Goal: Information Seeking & Learning: Learn about a topic

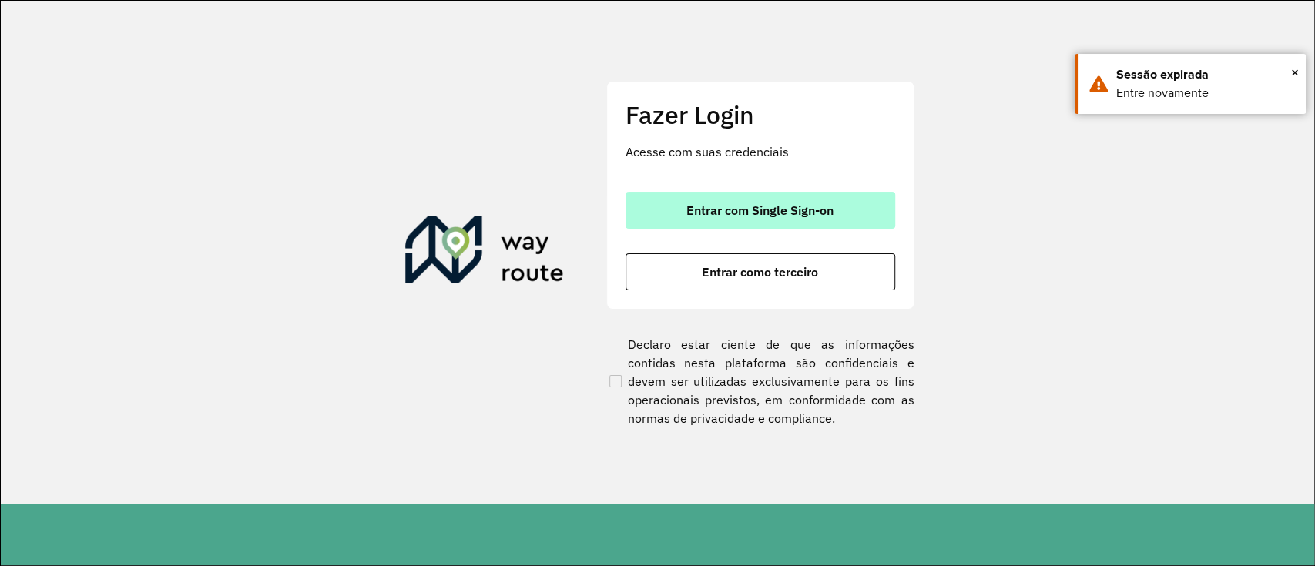
click at [752, 204] on span "Entrar com Single Sign-on" at bounding box center [759, 210] width 147 height 12
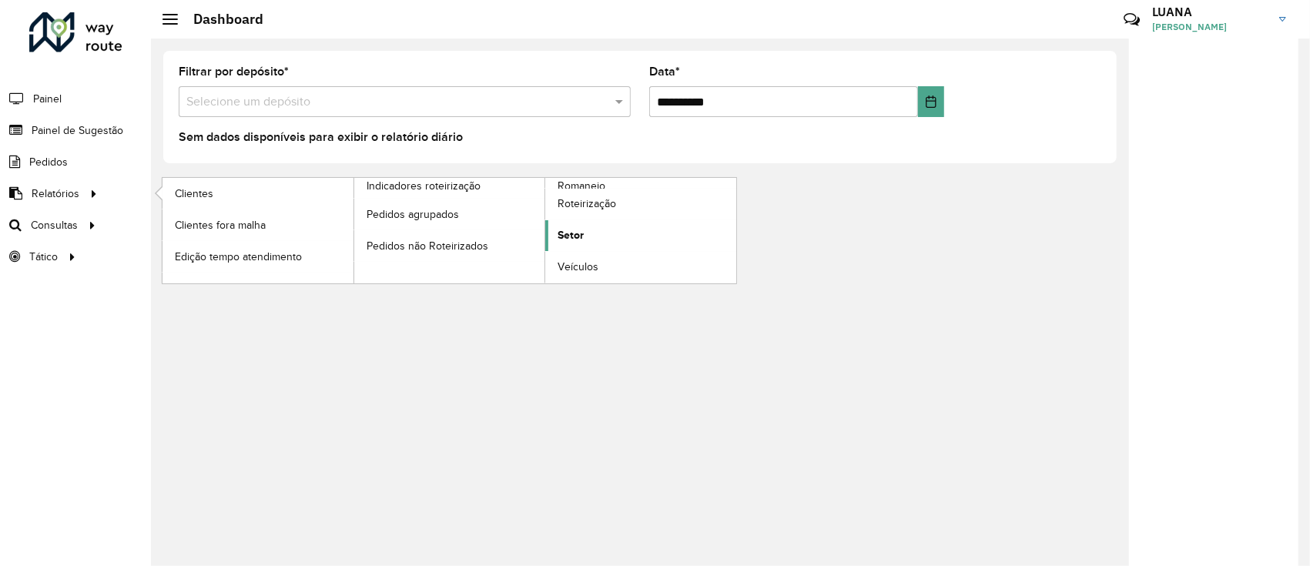
click at [573, 227] on span "Setor" at bounding box center [571, 235] width 26 height 16
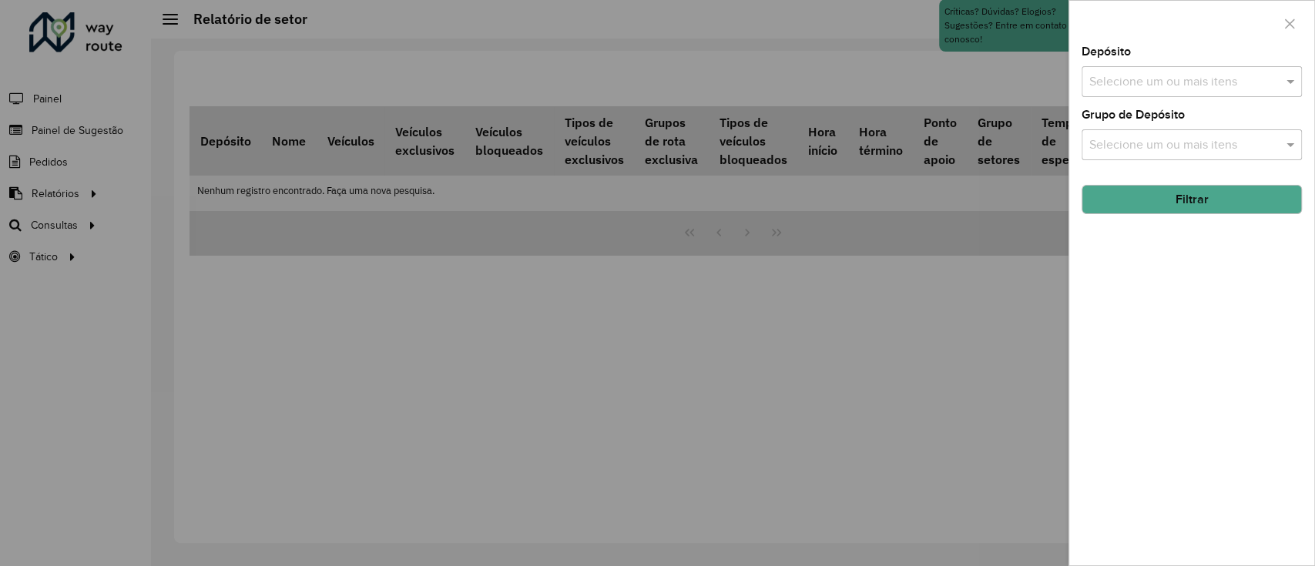
click at [1194, 88] on input "text" at bounding box center [1183, 82] width 197 height 18
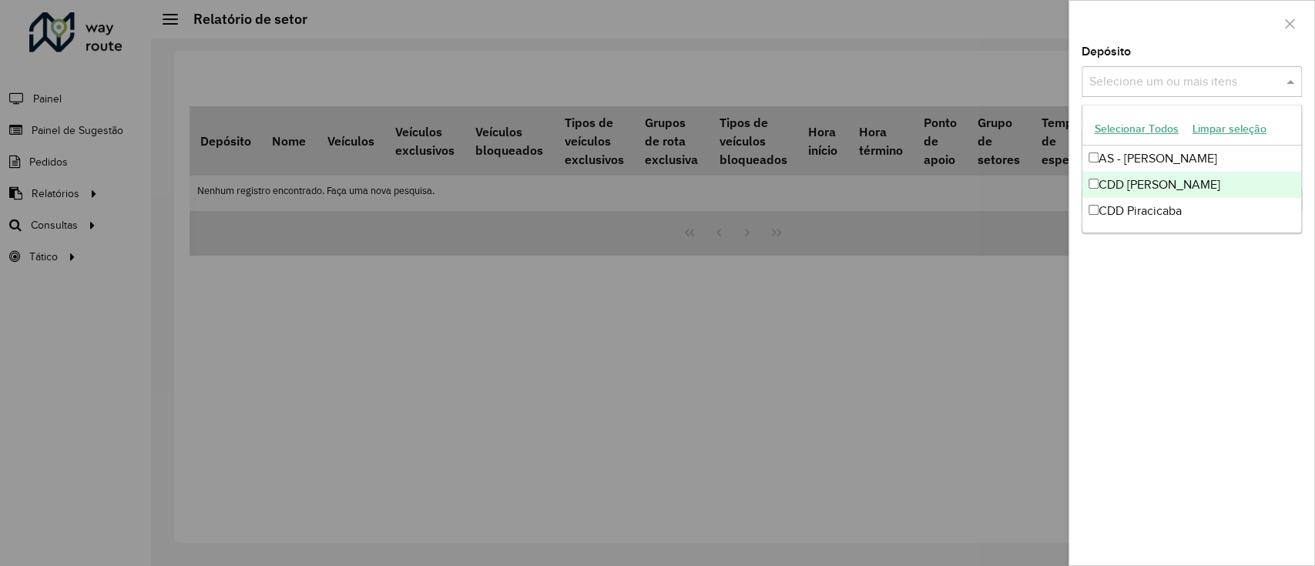
click at [1183, 173] on div "CDD Mogi Mirim" at bounding box center [1191, 185] width 219 height 26
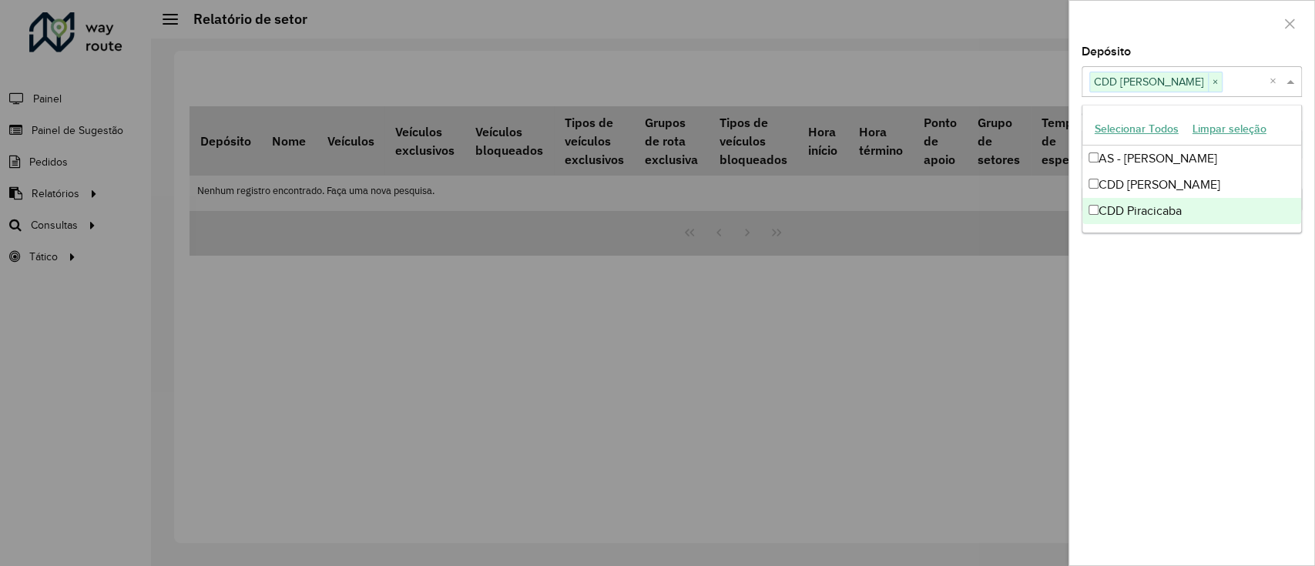
click at [1185, 349] on div "Depósito Selecione um ou mais itens CDD Mogi Mirim × × Grupo de Depósito Seleci…" at bounding box center [1191, 305] width 245 height 519
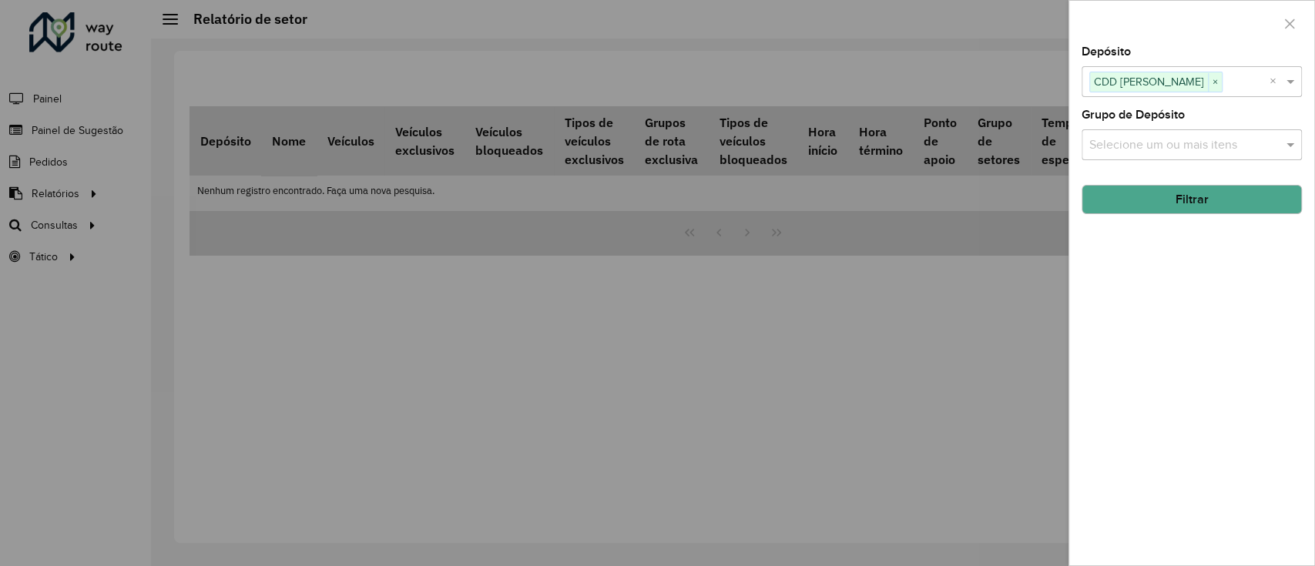
click at [1191, 188] on button "Filtrar" at bounding box center [1191, 199] width 220 height 29
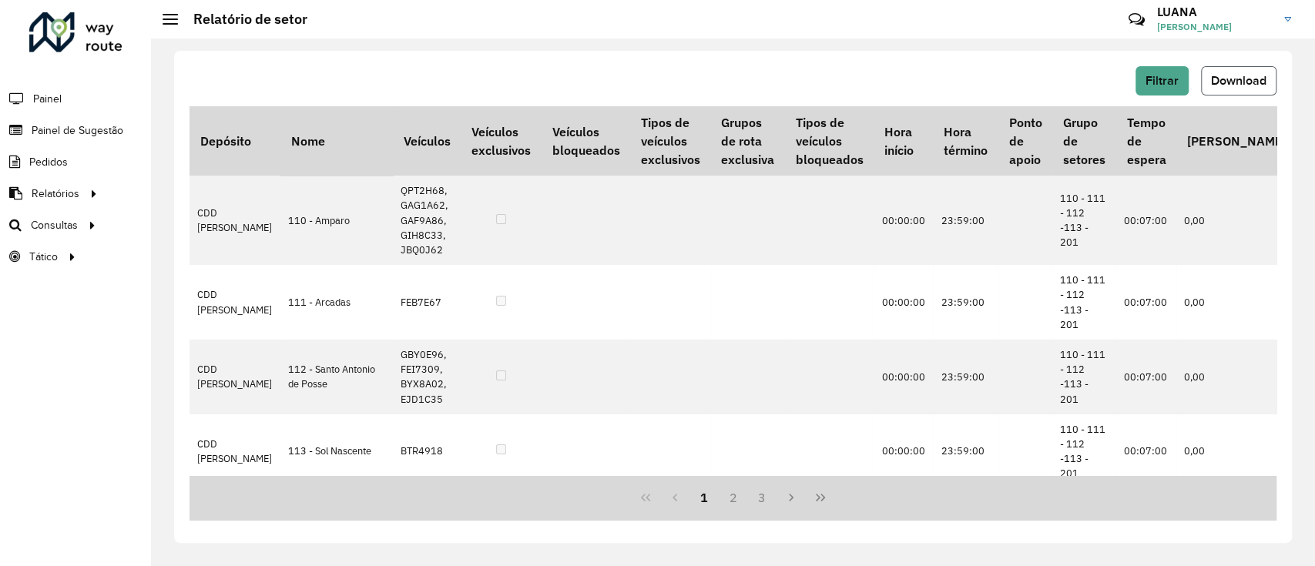
click at [1249, 74] on span "Download" at bounding box center [1238, 80] width 55 height 13
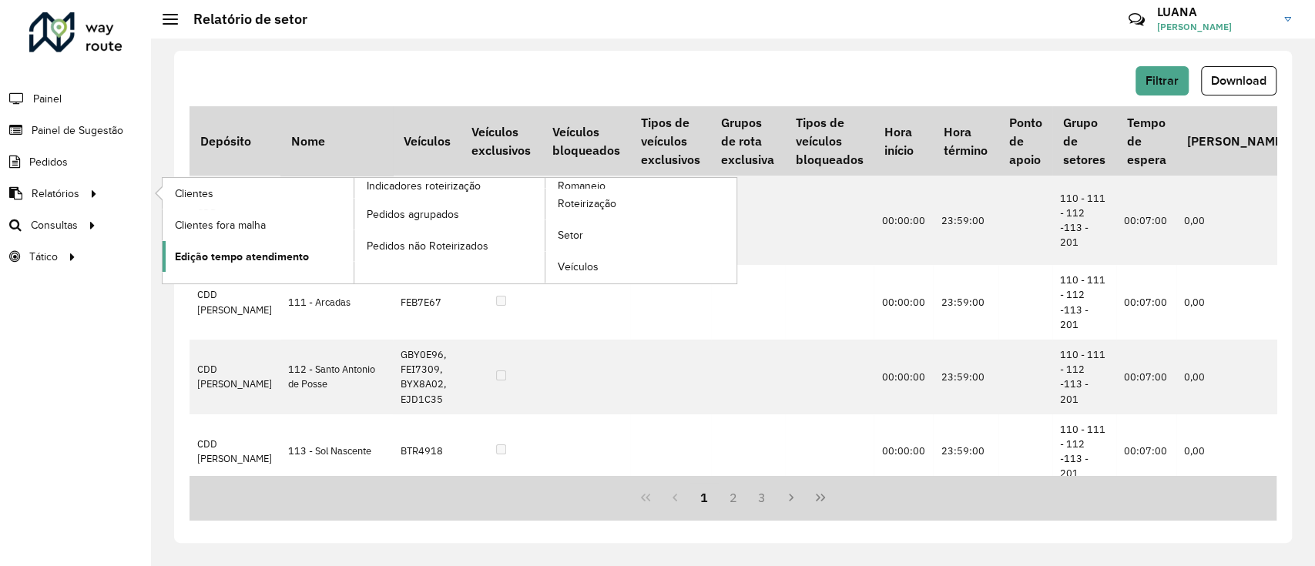
click at [310, 247] on link "Edição tempo atendimento" at bounding box center [258, 256] width 191 height 31
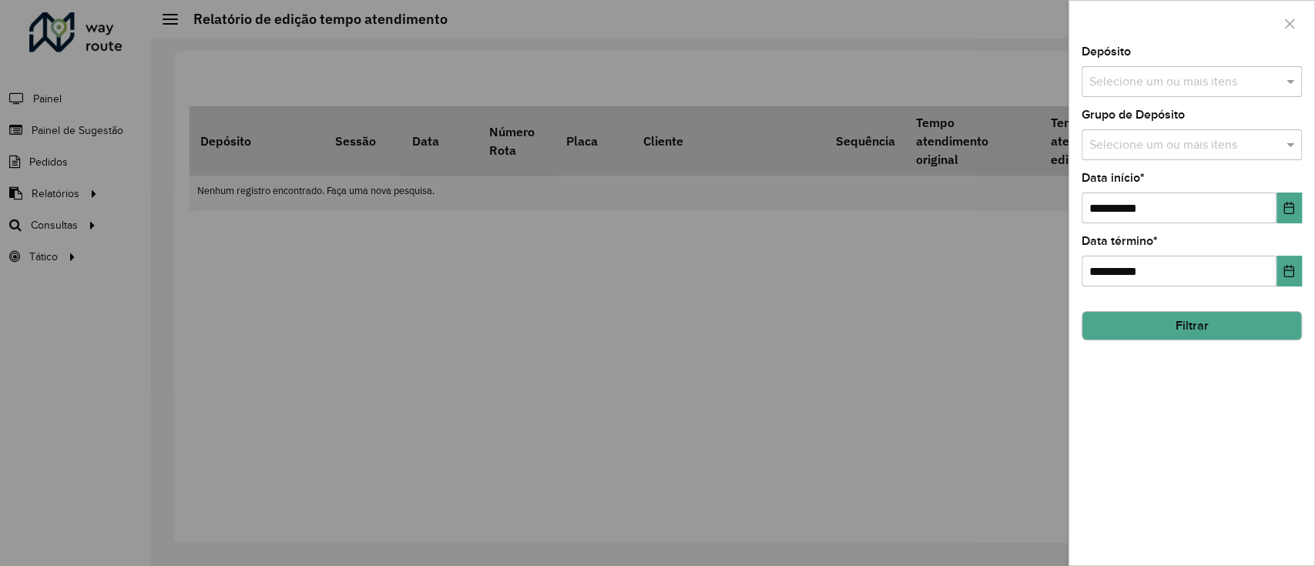
click at [1175, 81] on input "text" at bounding box center [1183, 82] width 197 height 18
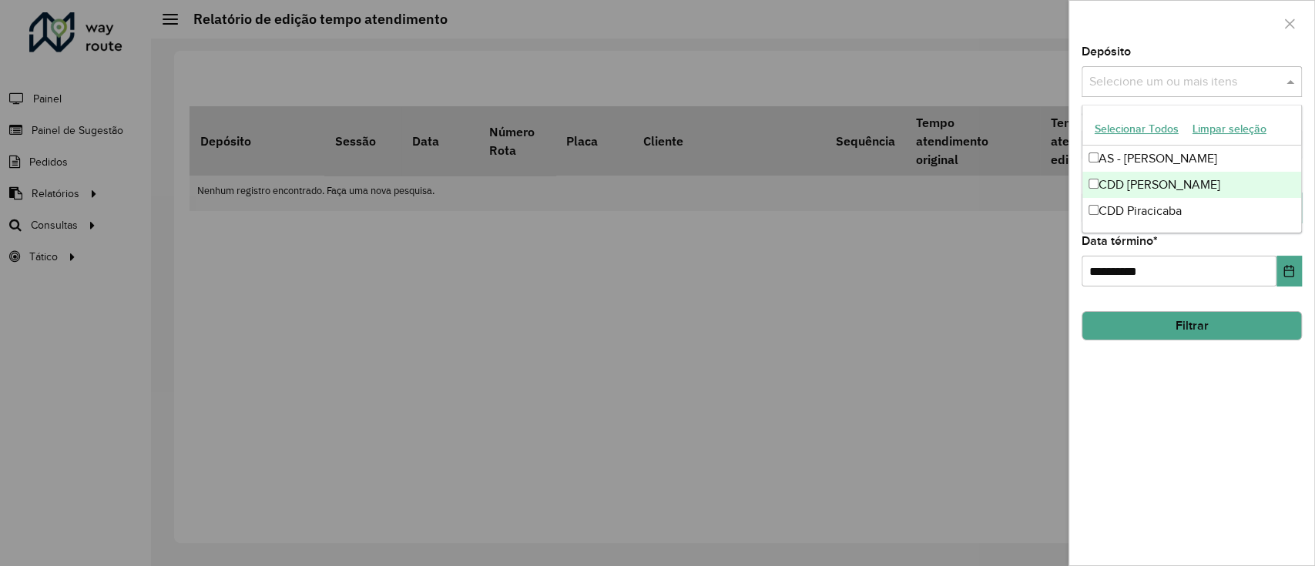
click at [1163, 183] on div "CDD Mogi Mirim" at bounding box center [1191, 185] width 219 height 26
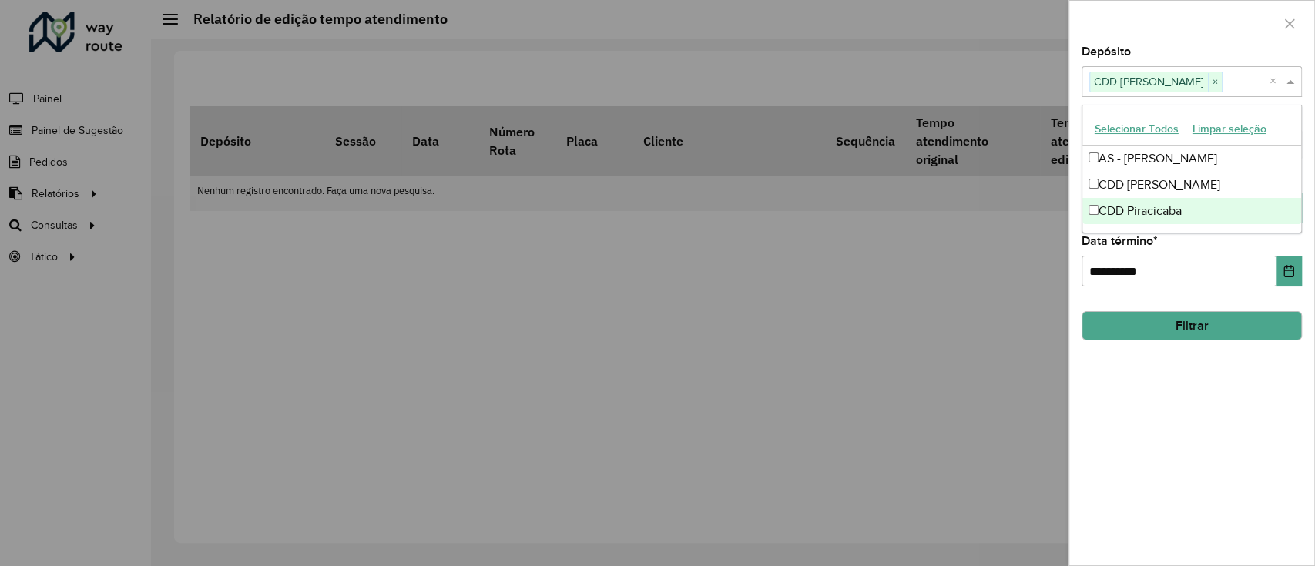
click at [1198, 352] on div "**********" at bounding box center [1191, 305] width 245 height 519
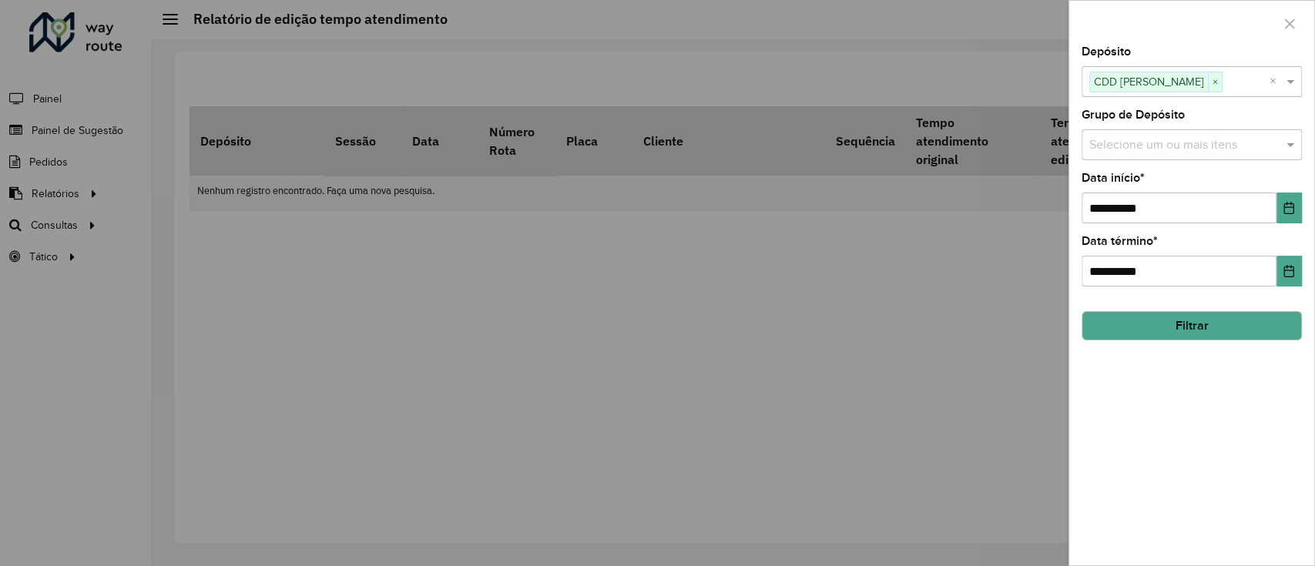
click at [1193, 320] on button "Filtrar" at bounding box center [1191, 325] width 220 height 29
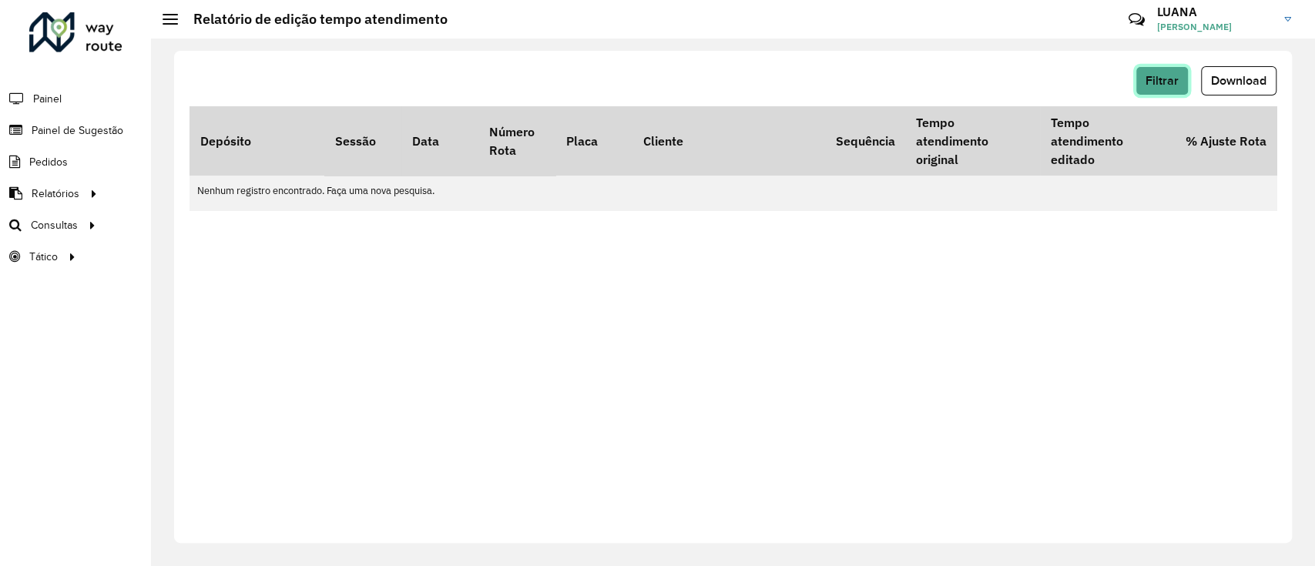
click at [1162, 89] on button "Filtrar" at bounding box center [1161, 80] width 53 height 29
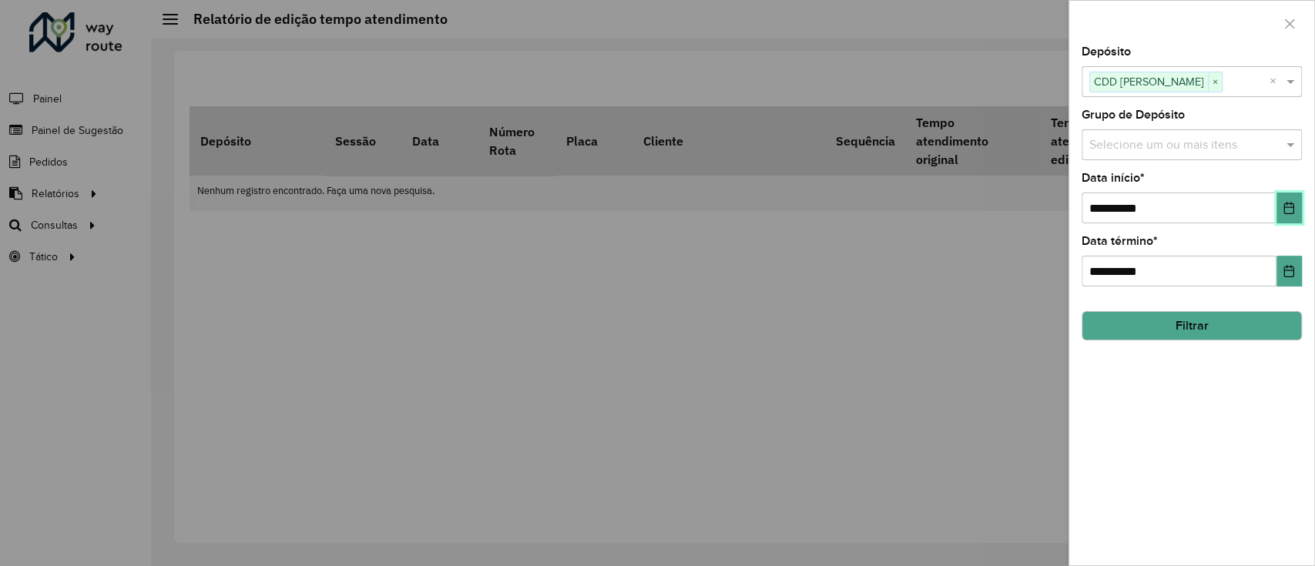
click at [1287, 209] on icon "Choose Date" at bounding box center [1288, 208] width 12 height 12
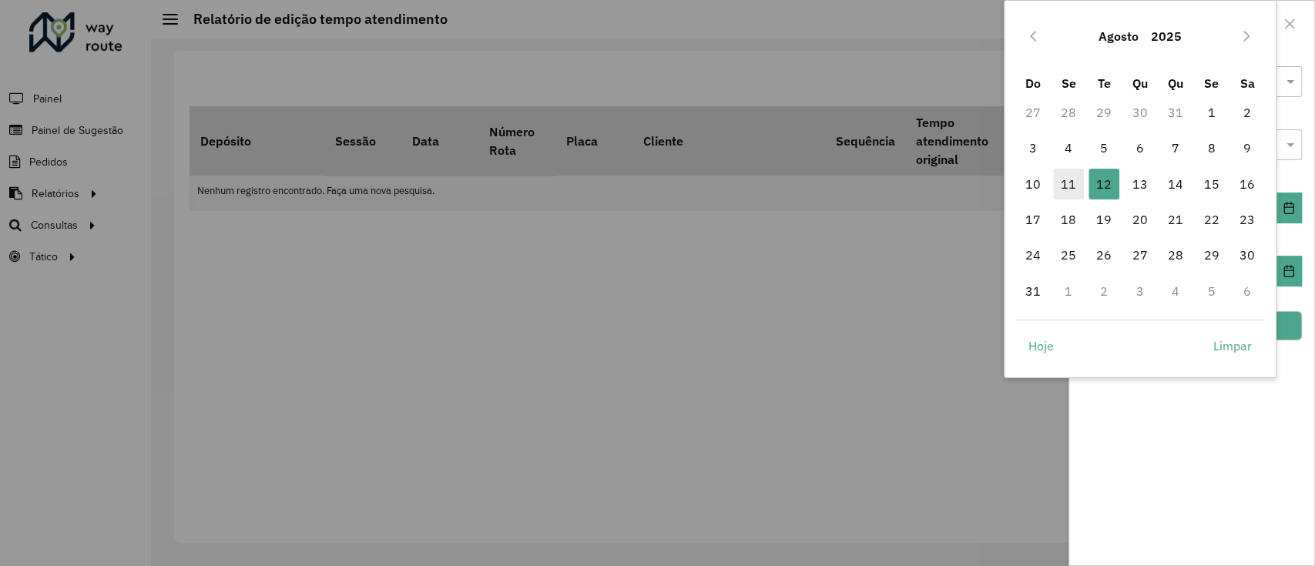
click at [1067, 181] on span "11" at bounding box center [1068, 184] width 31 height 31
type input "**********"
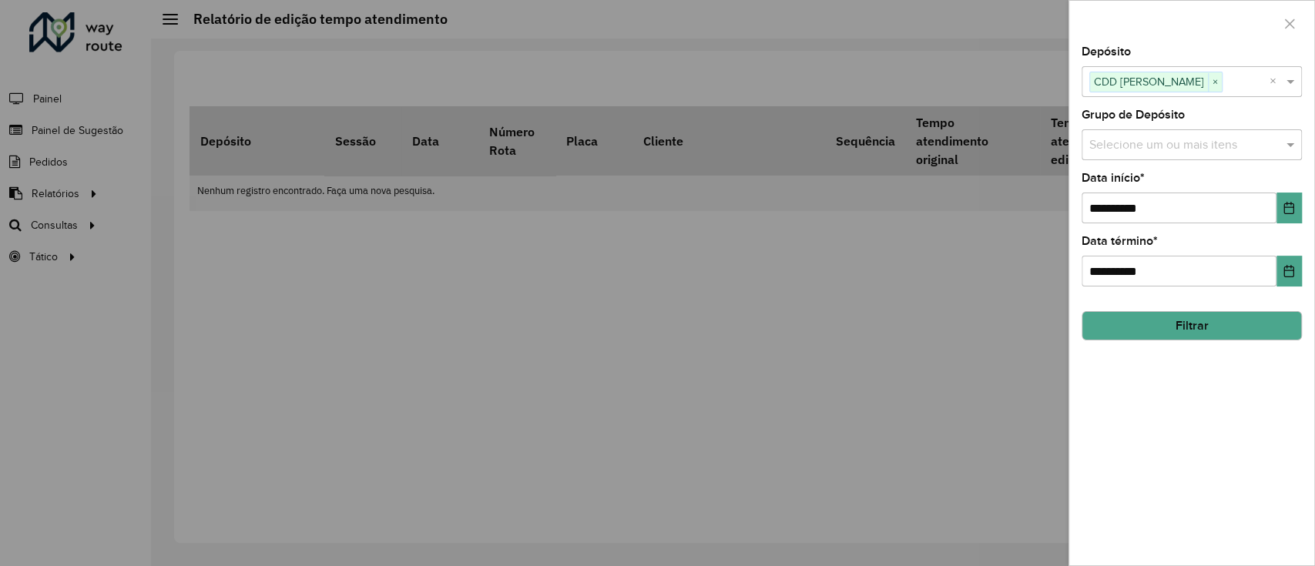
click at [1245, 325] on button "Filtrar" at bounding box center [1191, 325] width 220 height 29
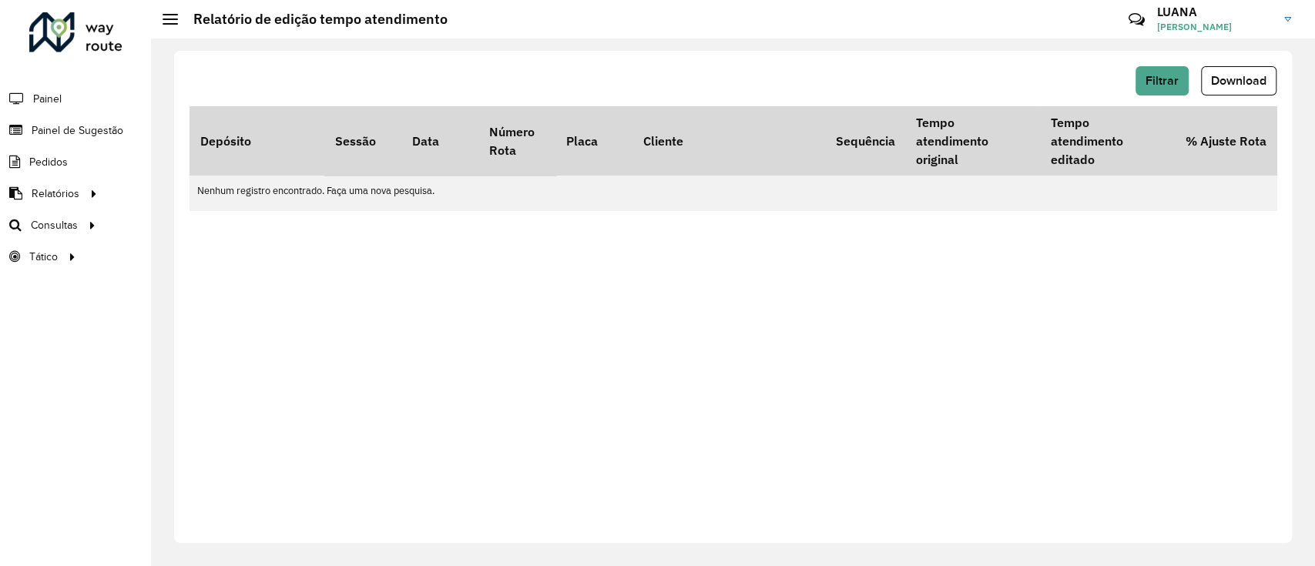
drag, startPoint x: 651, startPoint y: 102, endPoint x: 519, endPoint y: 86, distance: 132.6
click at [519, 86] on div "Filtrar Download" at bounding box center [732, 80] width 1087 height 29
click at [1178, 69] on button "Filtrar" at bounding box center [1161, 80] width 53 height 29
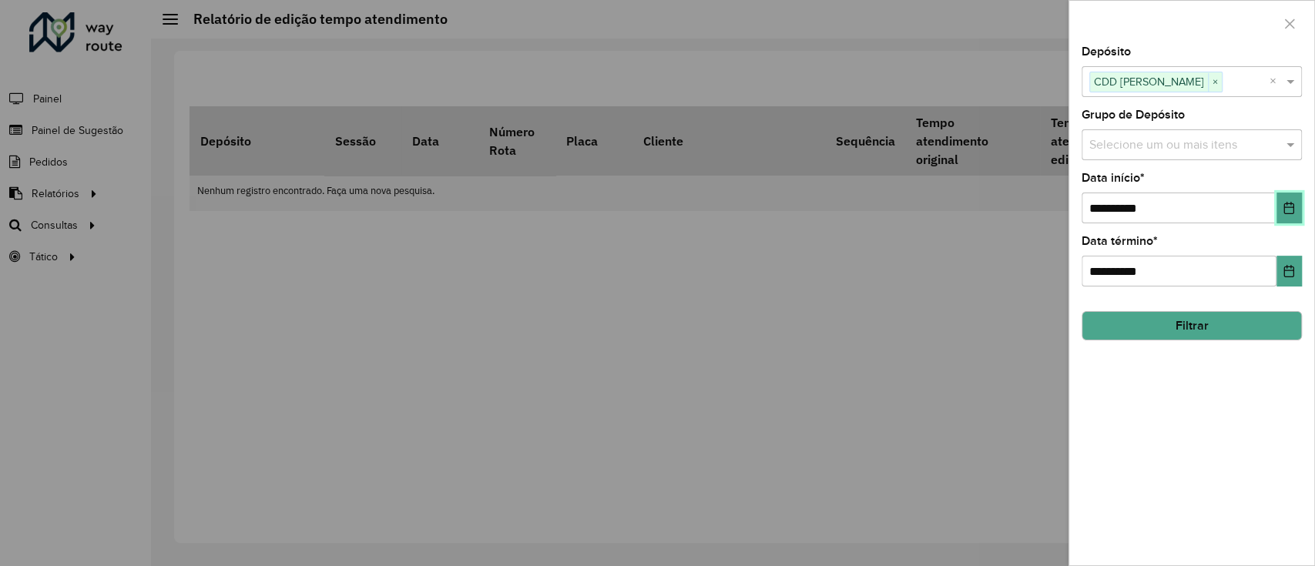
click at [1282, 204] on button "Choose Date" at bounding box center [1288, 208] width 25 height 31
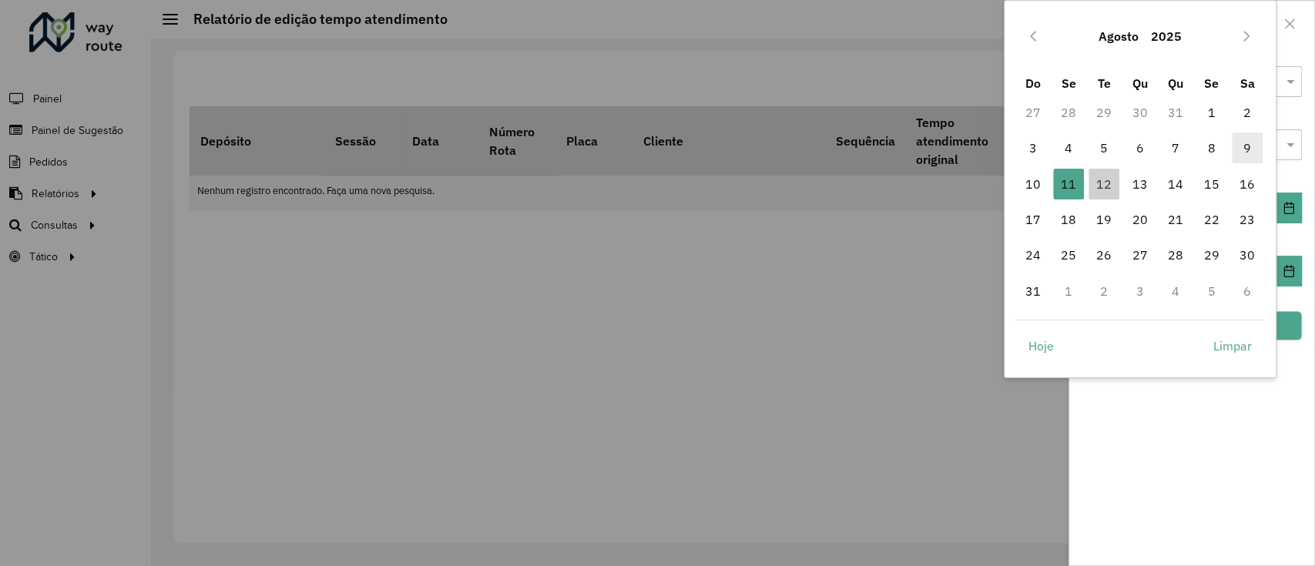
click at [1239, 146] on span "9" at bounding box center [1247, 147] width 31 height 31
type input "**********"
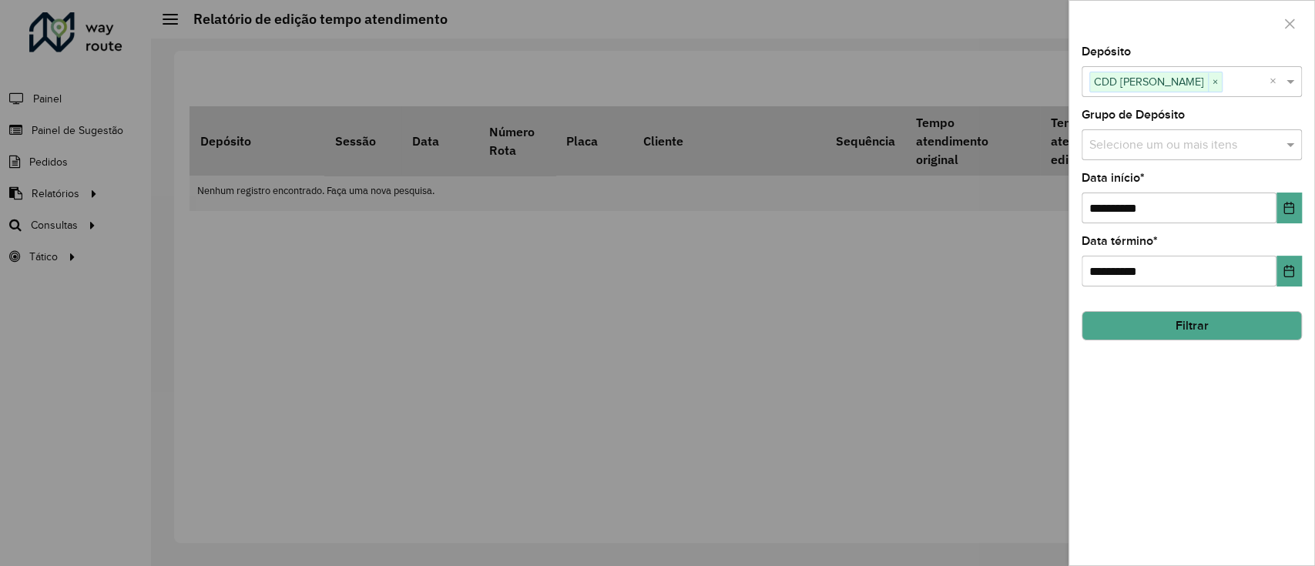
click at [1235, 321] on button "Filtrar" at bounding box center [1191, 325] width 220 height 29
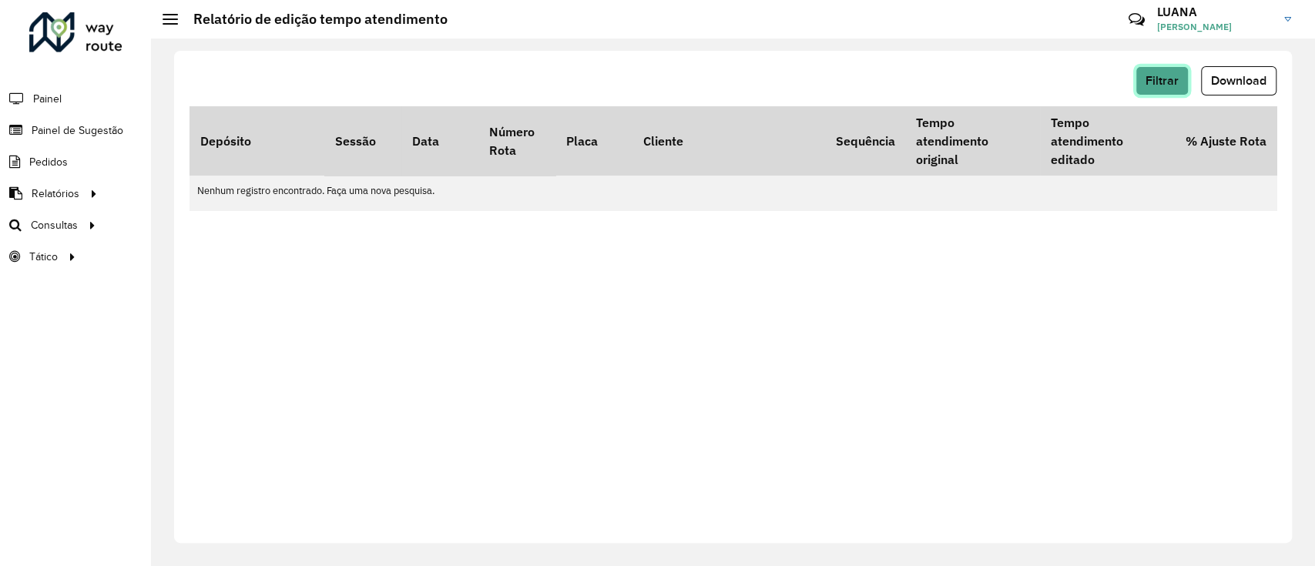
click at [1166, 83] on span "Filtrar" at bounding box center [1161, 80] width 33 height 13
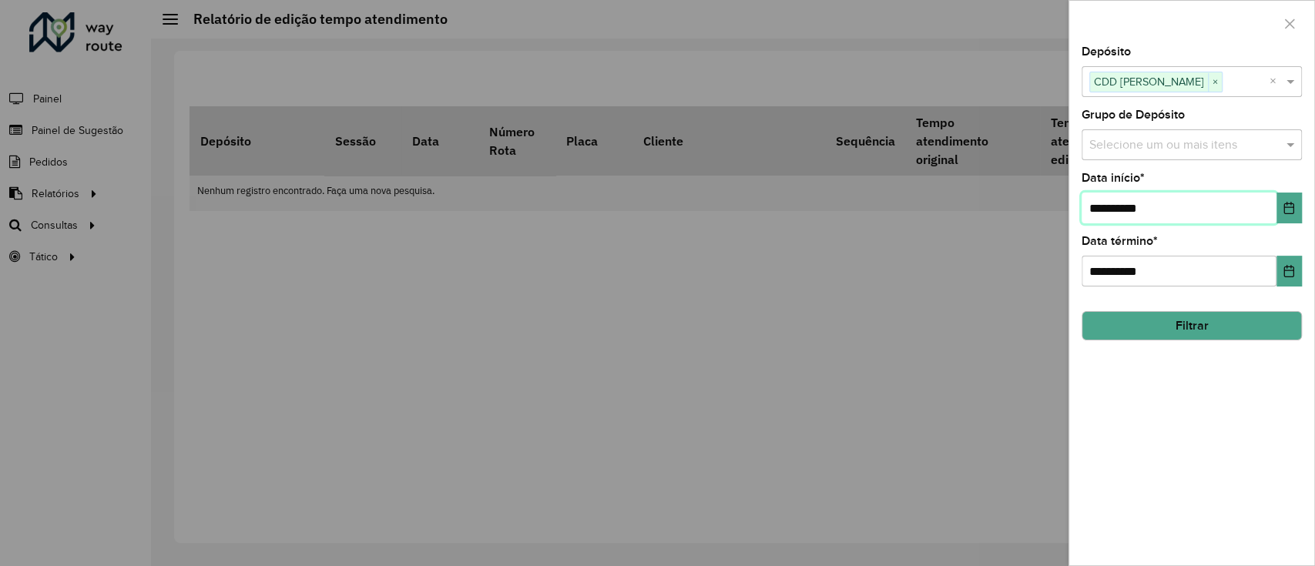
click at [1213, 212] on input "**********" at bounding box center [1178, 208] width 195 height 31
click at [1279, 213] on button "Choose Date" at bounding box center [1288, 208] width 25 height 31
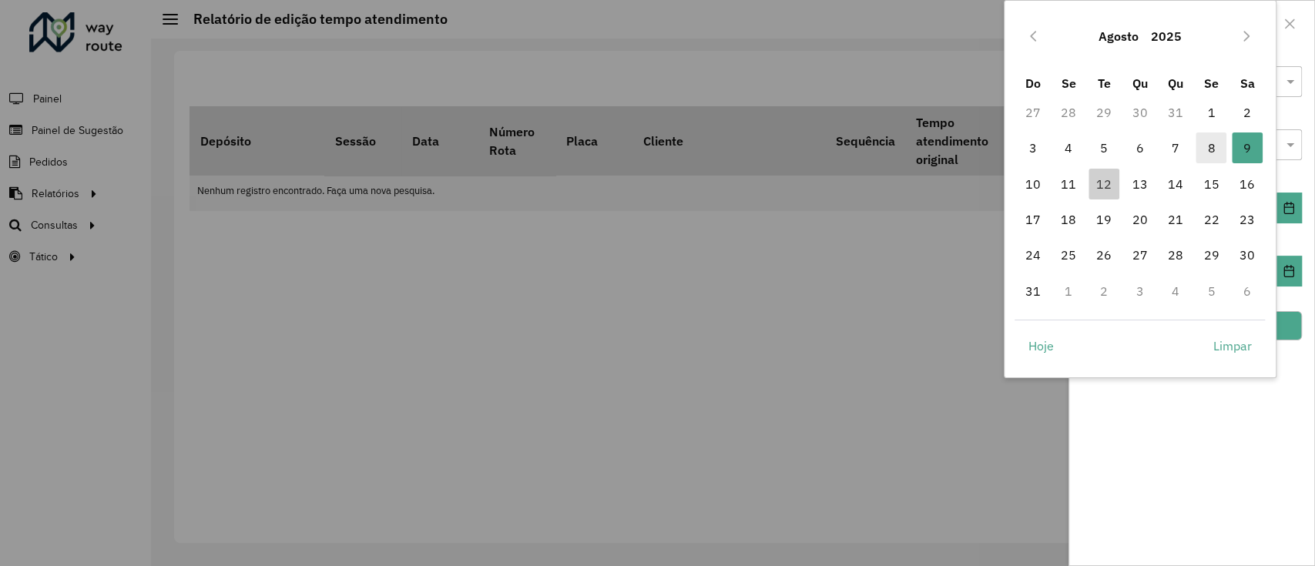
click at [1210, 151] on span "8" at bounding box center [1210, 147] width 31 height 31
type input "**********"
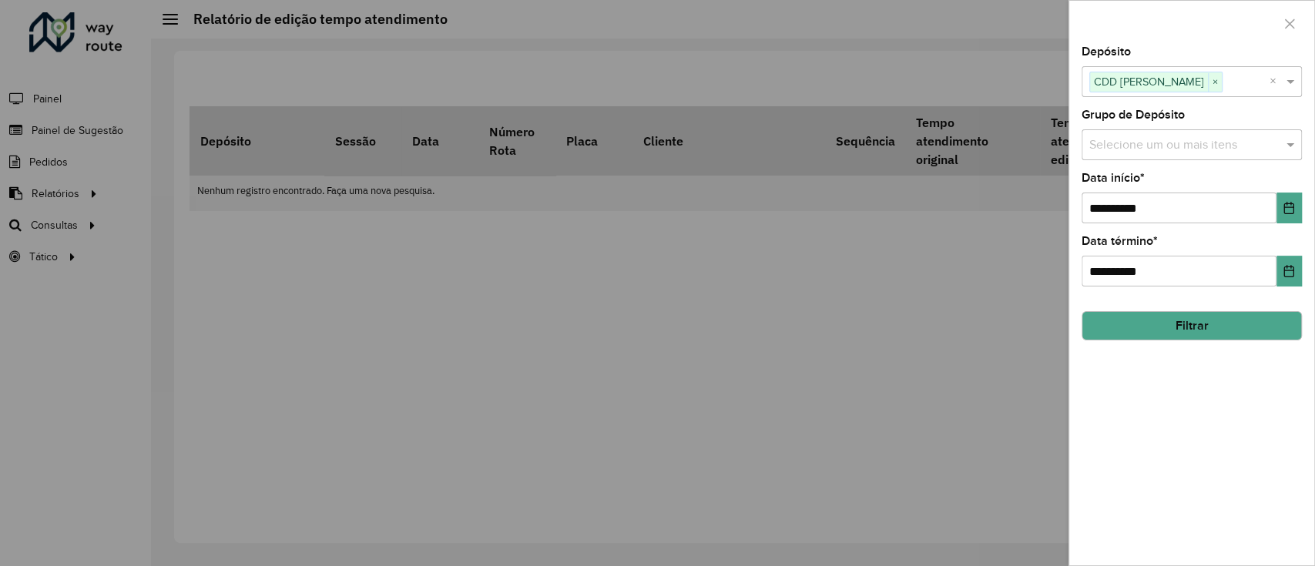
click at [1262, 329] on button "Filtrar" at bounding box center [1191, 325] width 220 height 29
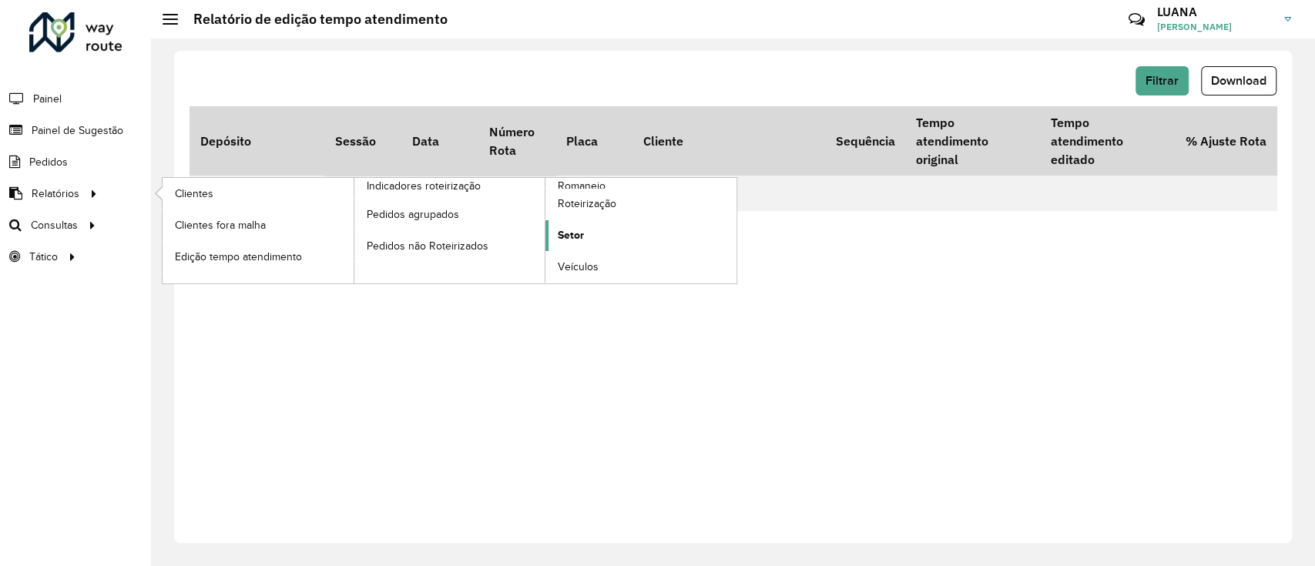
click at [580, 227] on span "Setor" at bounding box center [571, 235] width 26 height 16
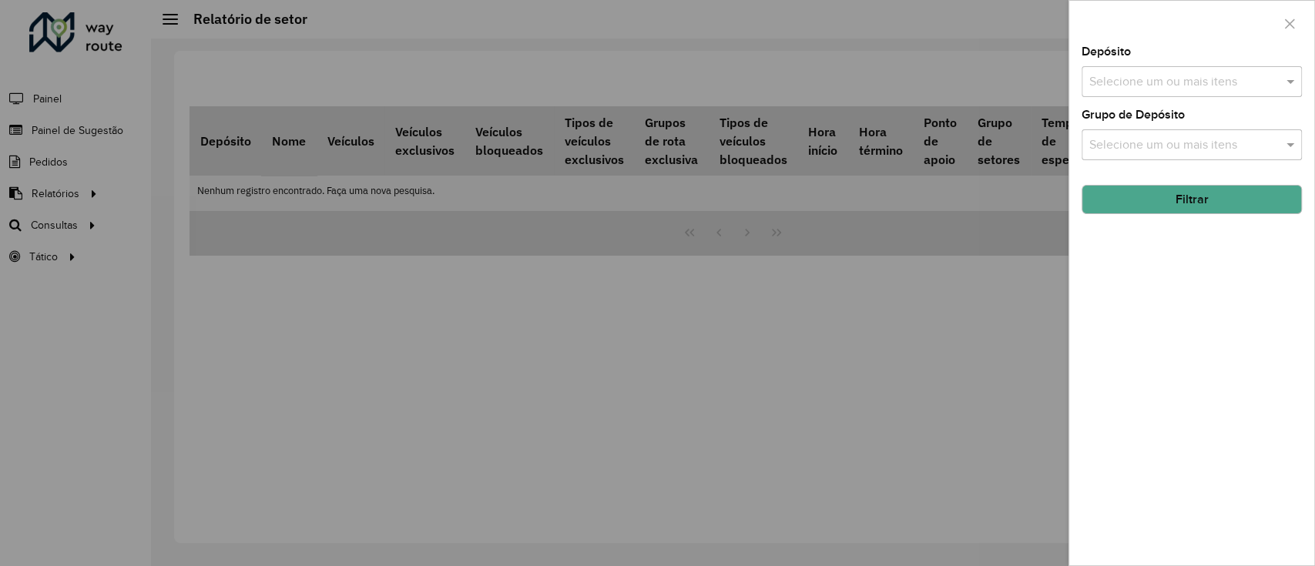
click at [890, 156] on div at bounding box center [657, 283] width 1315 height 566
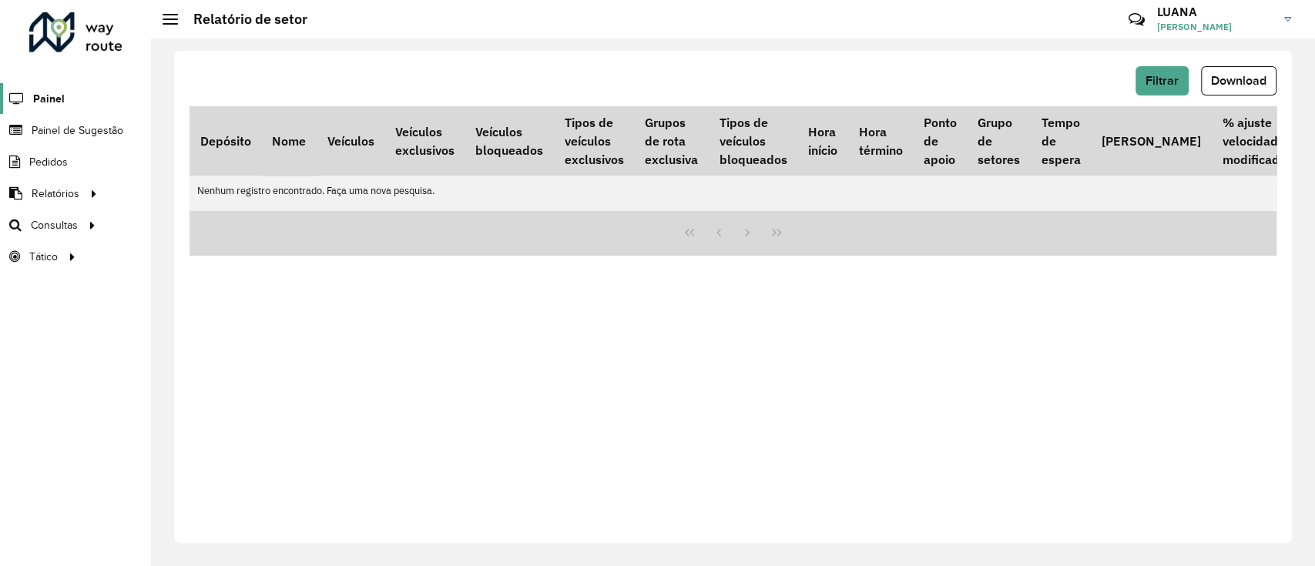
click at [53, 106] on span "Painel" at bounding box center [49, 99] width 32 height 16
drag, startPoint x: 578, startPoint y: 54, endPoint x: 501, endPoint y: 57, distance: 77.1
click at [501, 57] on div "Filtrar Download Depósito Nome Veículos Veículos exclusivos Veículos bloqueados…" at bounding box center [733, 297] width 1118 height 492
click at [64, 27] on div at bounding box center [75, 32] width 93 height 40
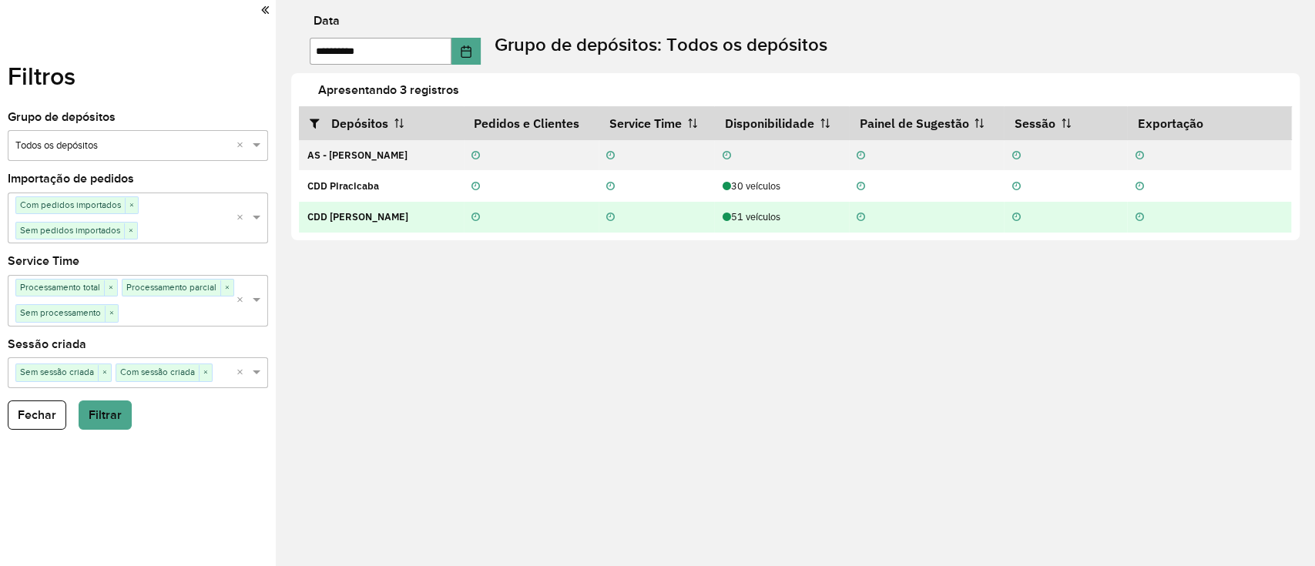
click at [722, 222] on icon at bounding box center [726, 218] width 8 height 10
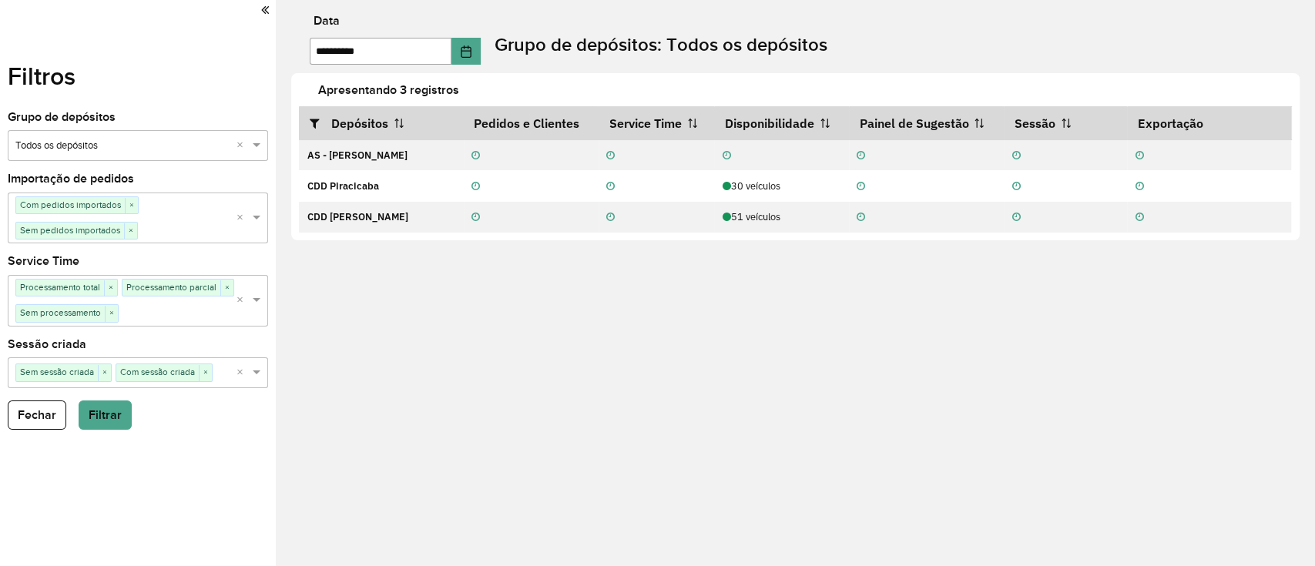
click at [31, 434] on div "Filtros Grupo de depósitos Selecione um grupo × Todos os depósitos × Importação…" at bounding box center [138, 283] width 276 height 566
click at [32, 421] on button "Fechar" at bounding box center [37, 414] width 59 height 29
